Goal: Task Accomplishment & Management: Use online tool/utility

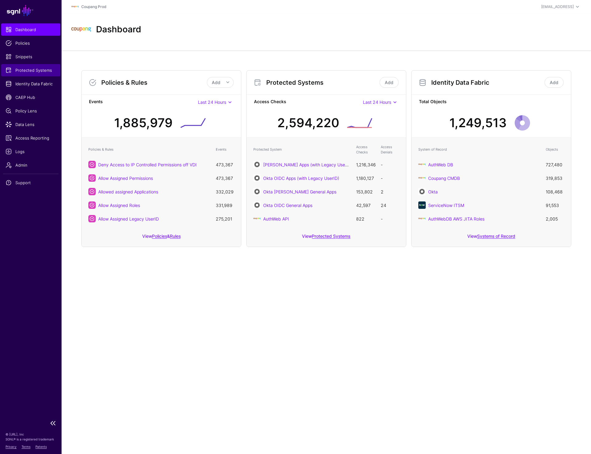
click at [38, 70] on span "Protected Systems" at bounding box center [31, 70] width 50 height 6
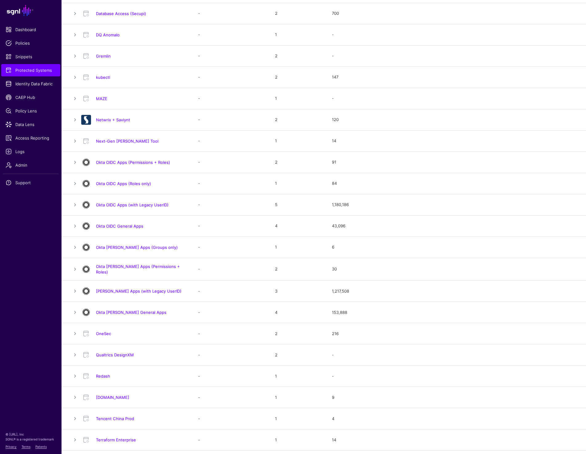
scroll to position [306, 0]
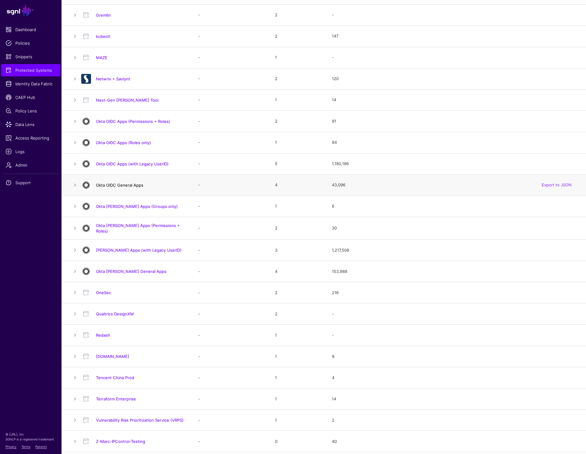
click at [126, 186] on link "Okta OIDC General Apps" at bounding box center [119, 184] width 47 height 5
click at [115, 268] on h4 "Okta [PERSON_NAME] General Apps" at bounding box center [141, 271] width 90 height 6
click at [115, 270] on link "Okta [PERSON_NAME] General Apps" at bounding box center [131, 271] width 70 height 5
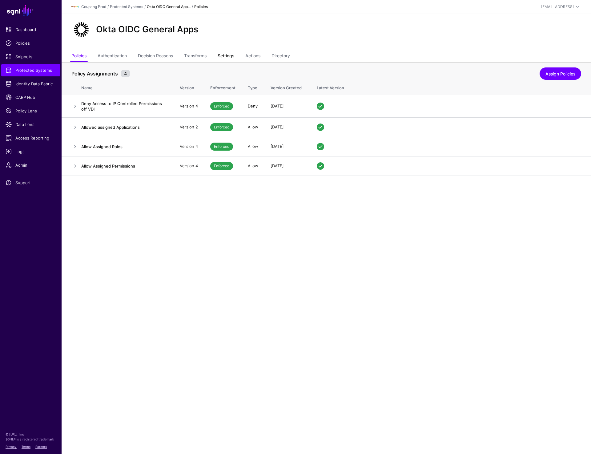
click at [234, 54] on link "Settings" at bounding box center [226, 56] width 17 height 12
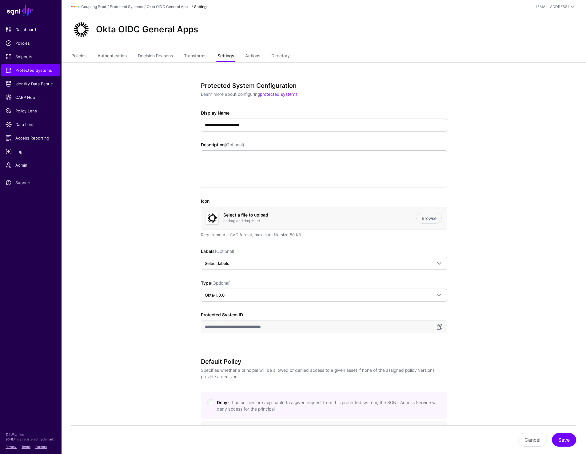
click at [224, 55] on link "Settings" at bounding box center [226, 56] width 17 height 12
click at [77, 56] on link "Policies" at bounding box center [78, 56] width 15 height 12
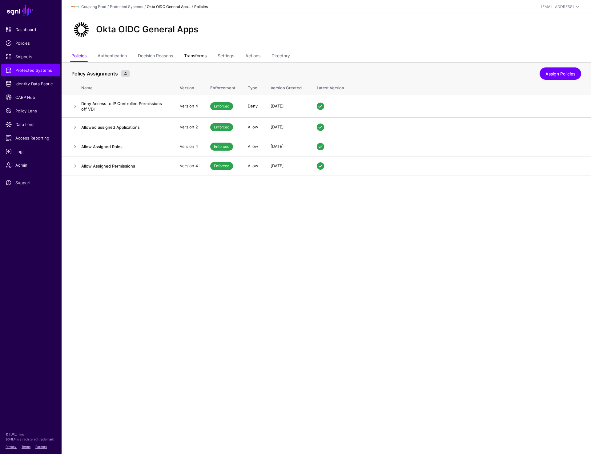
click at [196, 54] on link "Transforms" at bounding box center [195, 56] width 22 height 12
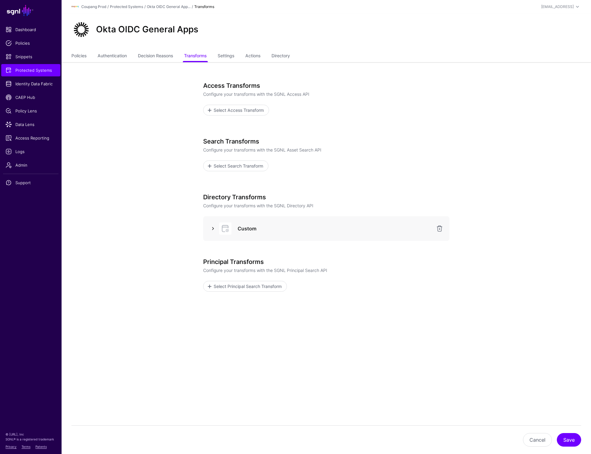
click at [210, 227] on link at bounding box center [212, 228] width 7 height 7
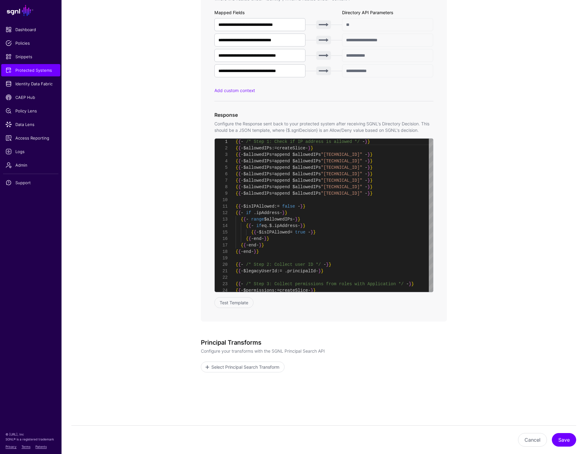
scroll to position [363, 0]
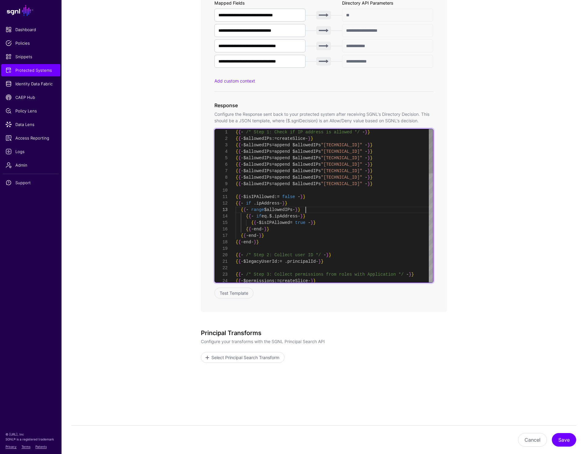
click at [327, 210] on div "{ { - /* Step 1: Check if IP address is allowed */ - } } { { - $allowedIPs := c…" at bounding box center [335, 394] width 198 height 530
click at [381, 204] on div "{ { - /* Step 3: Collect permissions from roles with App lication */ - } } { { …" at bounding box center [335, 394] width 198 height 530
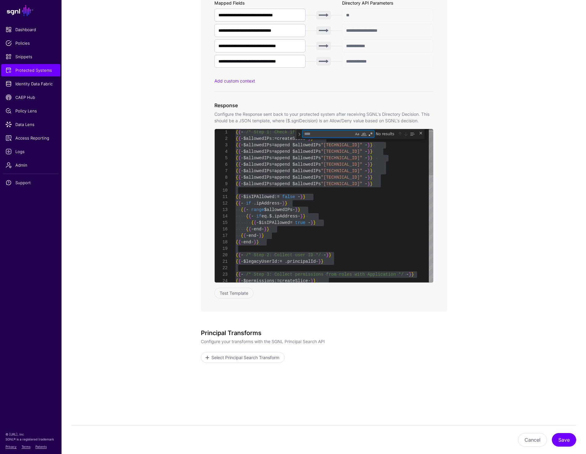
type textarea "**********"
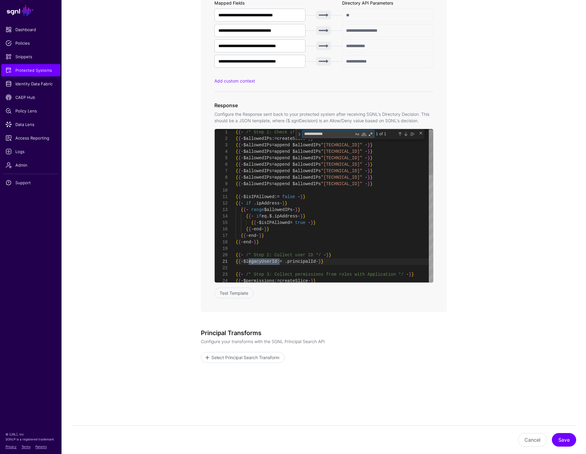
scroll to position [65, 0]
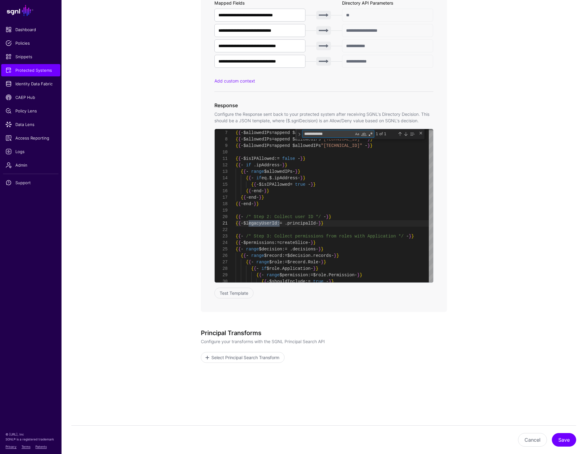
type textarea "**********"
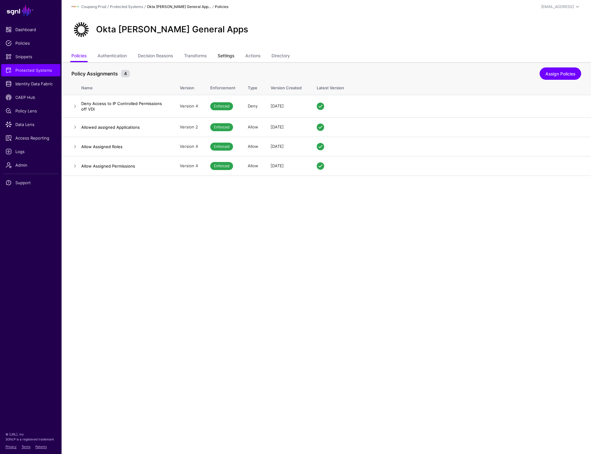
click at [222, 56] on link "Settings" at bounding box center [226, 56] width 17 height 12
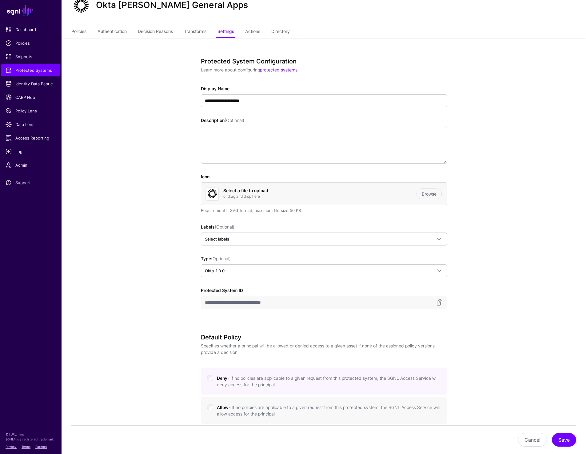
scroll to position [6, 0]
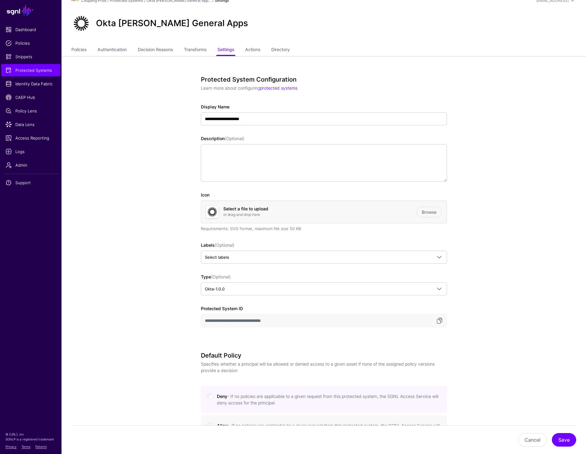
click at [87, 48] on ul "Policies Authentication Decision Reasons Transforms Settings Actions Directory" at bounding box center [323, 50] width 505 height 12
click at [82, 50] on link "Policies" at bounding box center [78, 50] width 15 height 12
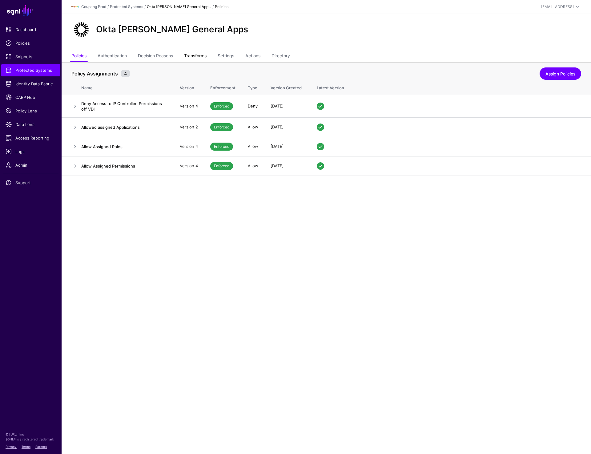
click at [189, 56] on link "Transforms" at bounding box center [195, 56] width 22 height 12
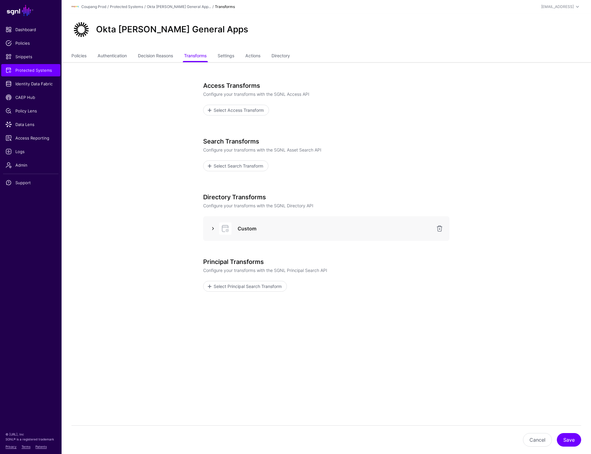
click at [214, 226] on link at bounding box center [212, 228] width 7 height 7
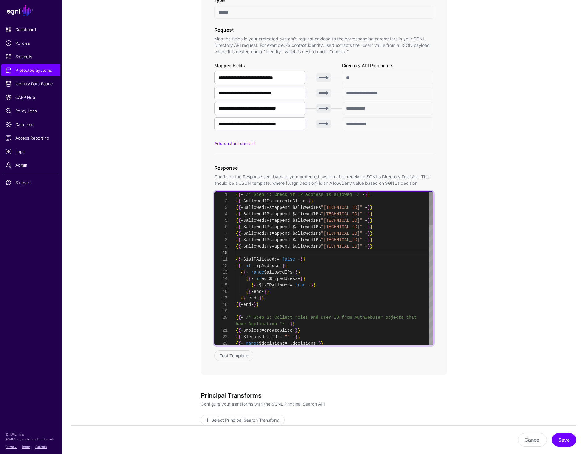
scroll to position [58, 0]
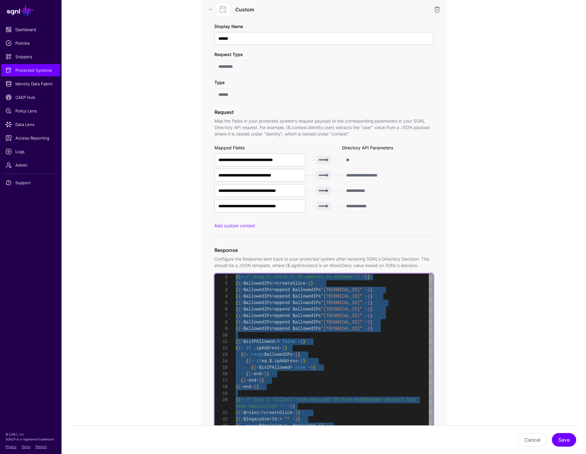
scroll to position [0, 0]
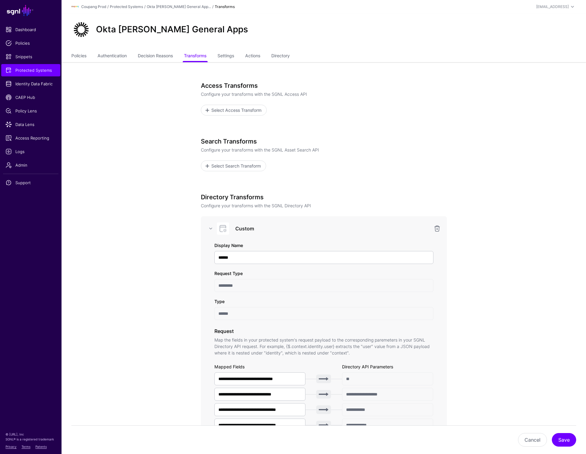
type textarea "**********"
type textarea "*"
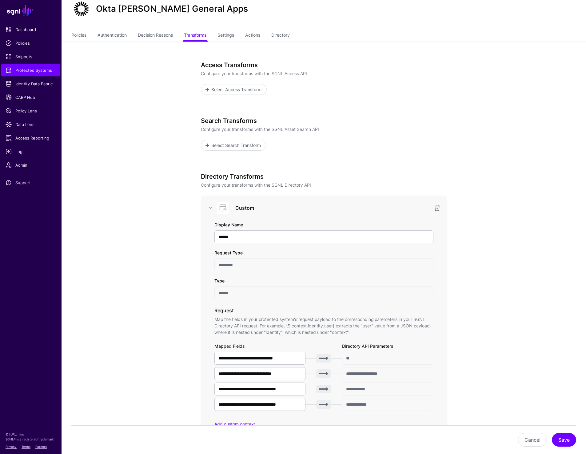
type textarea "**********"
type textarea "**"
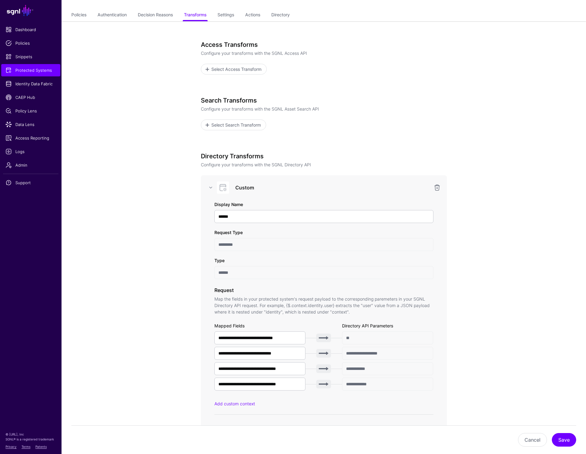
scroll to position [46, 0]
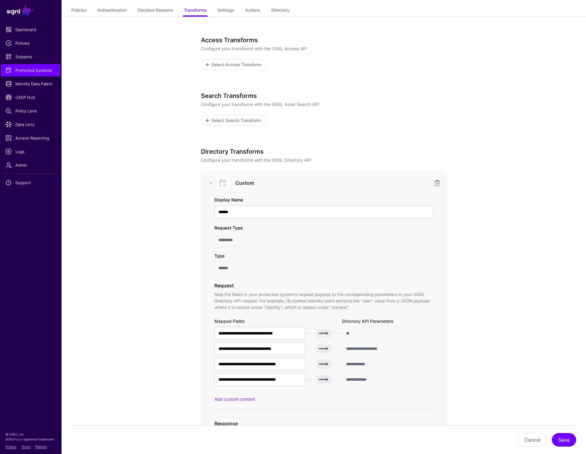
type textarea "**********"
type textarea "*****"
click at [342, 107] on p "Configure your transforms with the SGNL Asset Search API" at bounding box center [324, 104] width 246 height 6
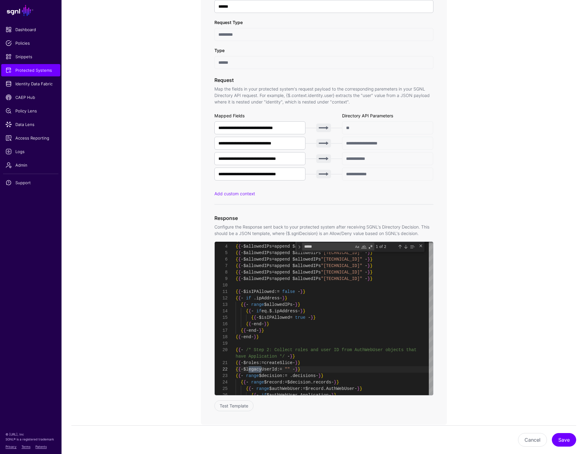
scroll to position [363, 0]
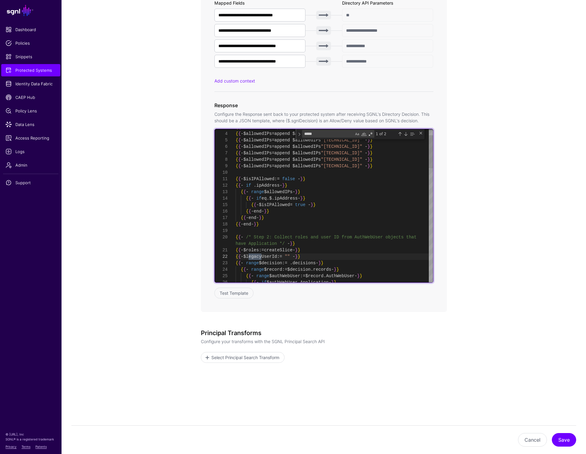
click at [263, 258] on div "{ { - $allowedIPs = append $allowedIPs "110.45.224.166" - } } { { - $allowedIPs…" at bounding box center [335, 455] width 198 height 708
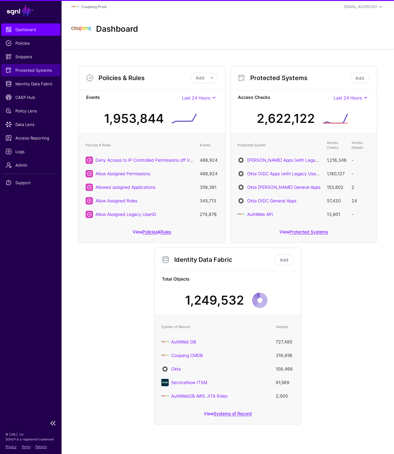
click at [33, 72] on span "Protected Systems" at bounding box center [31, 70] width 50 height 6
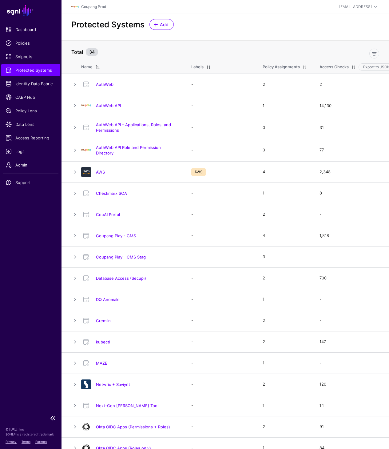
click at [30, 66] on link "Protected Systems" at bounding box center [30, 70] width 59 height 12
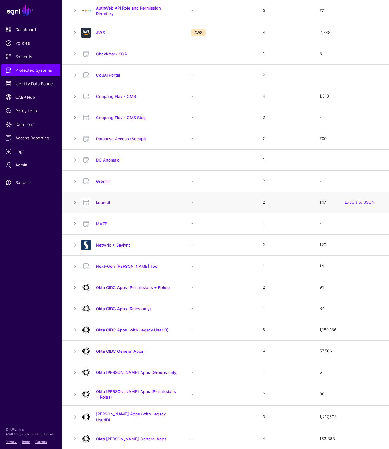
scroll to position [141, 0]
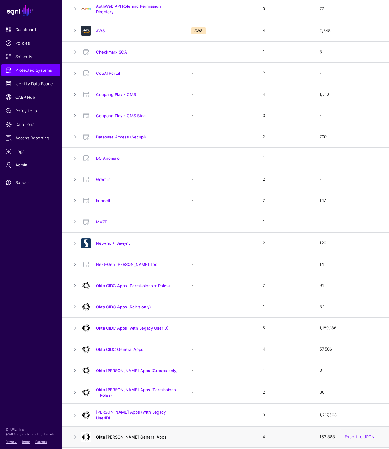
click at [132, 435] on link "Okta [PERSON_NAME] General Apps" at bounding box center [131, 437] width 70 height 5
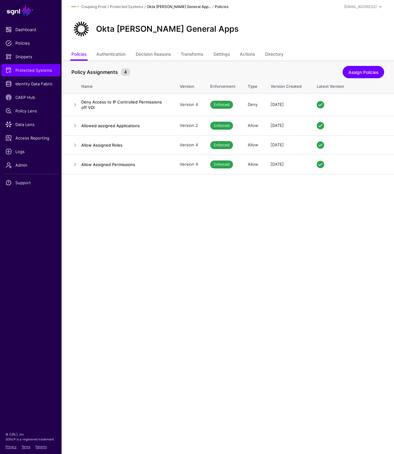
click at [276, 48] on div "Okta [PERSON_NAME] General Apps" at bounding box center [228, 31] width 332 height 35
click at [276, 56] on link "Directory" at bounding box center [274, 55] width 18 height 12
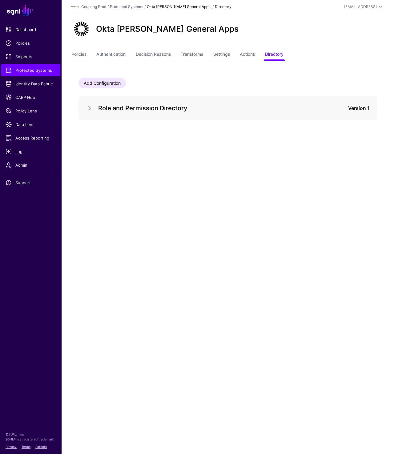
click at [85, 107] on div "Role and Permission Directory Version 1" at bounding box center [227, 108] width 299 height 25
click at [88, 108] on link at bounding box center [89, 107] width 7 height 7
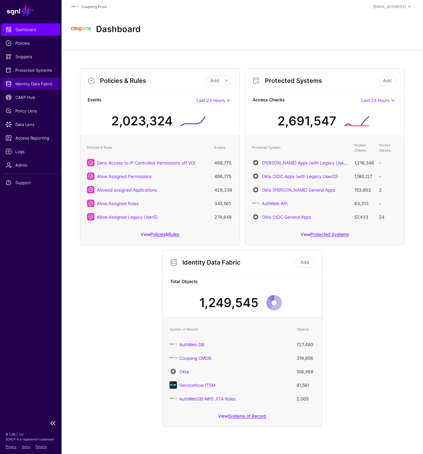
click at [33, 83] on span "Identity Data Fabric" at bounding box center [31, 84] width 50 height 6
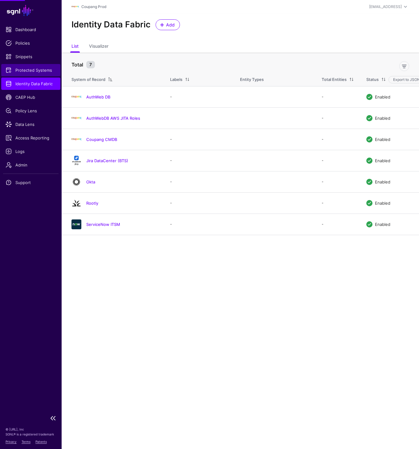
click at [32, 73] on span "Protected Systems" at bounding box center [31, 70] width 50 height 6
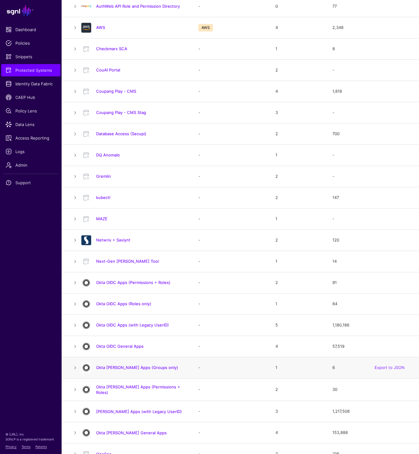
scroll to position [148, 0]
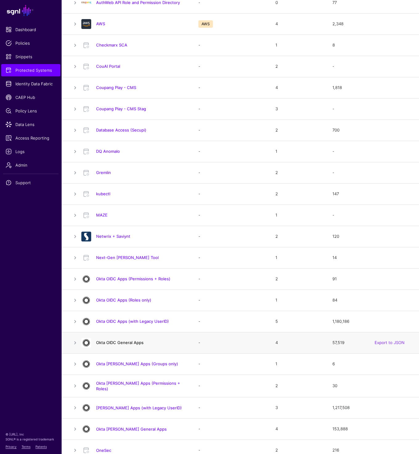
click at [121, 344] on link "Okta OIDC General Apps" at bounding box center [119, 342] width 47 height 5
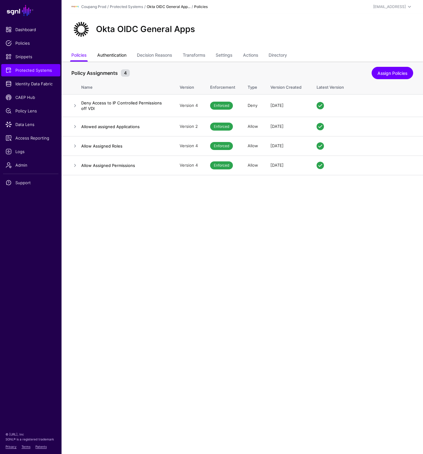
click at [112, 55] on link "Authentication" at bounding box center [111, 56] width 29 height 12
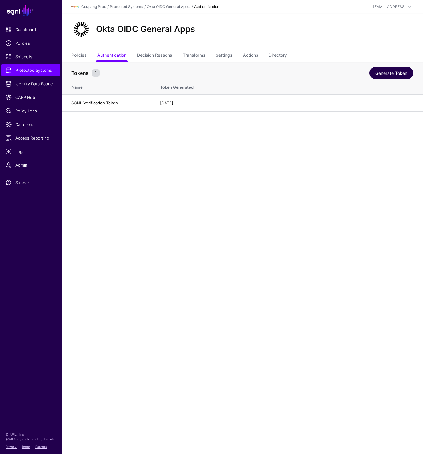
click at [382, 72] on link "Generate Token" at bounding box center [392, 73] width 44 height 12
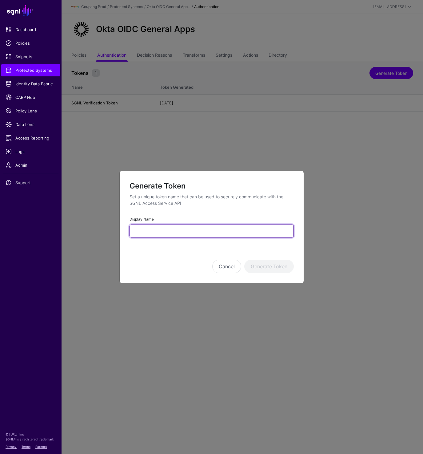
click at [162, 230] on input "Display Name" at bounding box center [212, 230] width 164 height 13
type input "**********"
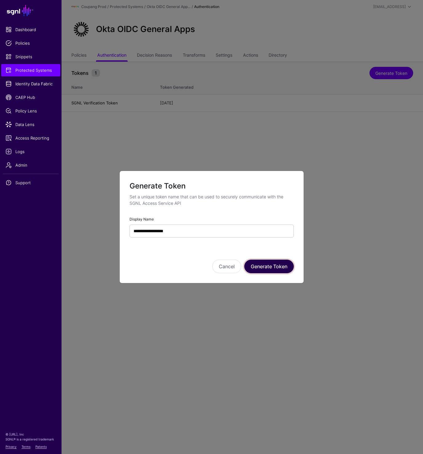
click at [277, 268] on button "Generate Token" at bounding box center [269, 266] width 50 height 14
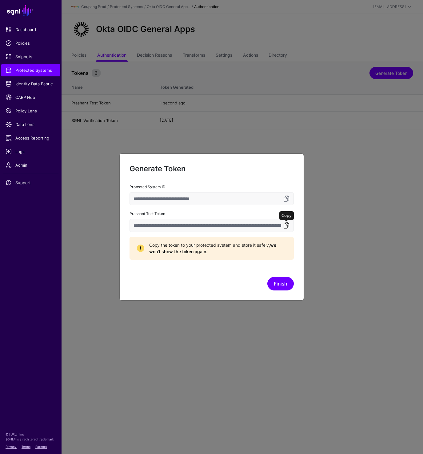
click at [288, 228] on link at bounding box center [286, 225] width 7 height 7
click at [287, 226] on link at bounding box center [286, 225] width 7 height 7
click at [283, 284] on button "Finish" at bounding box center [280, 284] width 26 height 14
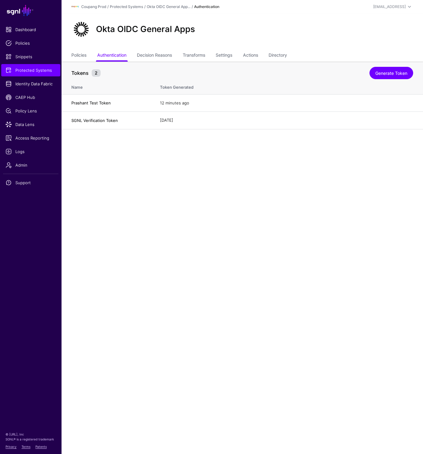
click at [283, 284] on div "**********" at bounding box center [211, 211] width 185 height 147
click at [263, 262] on main "SGNL Dashboard Policies Snippets Protected Systems Identity Data Fabric CAEP Hu…" at bounding box center [211, 227] width 423 height 454
